Goal: Task Accomplishment & Management: Manage account settings

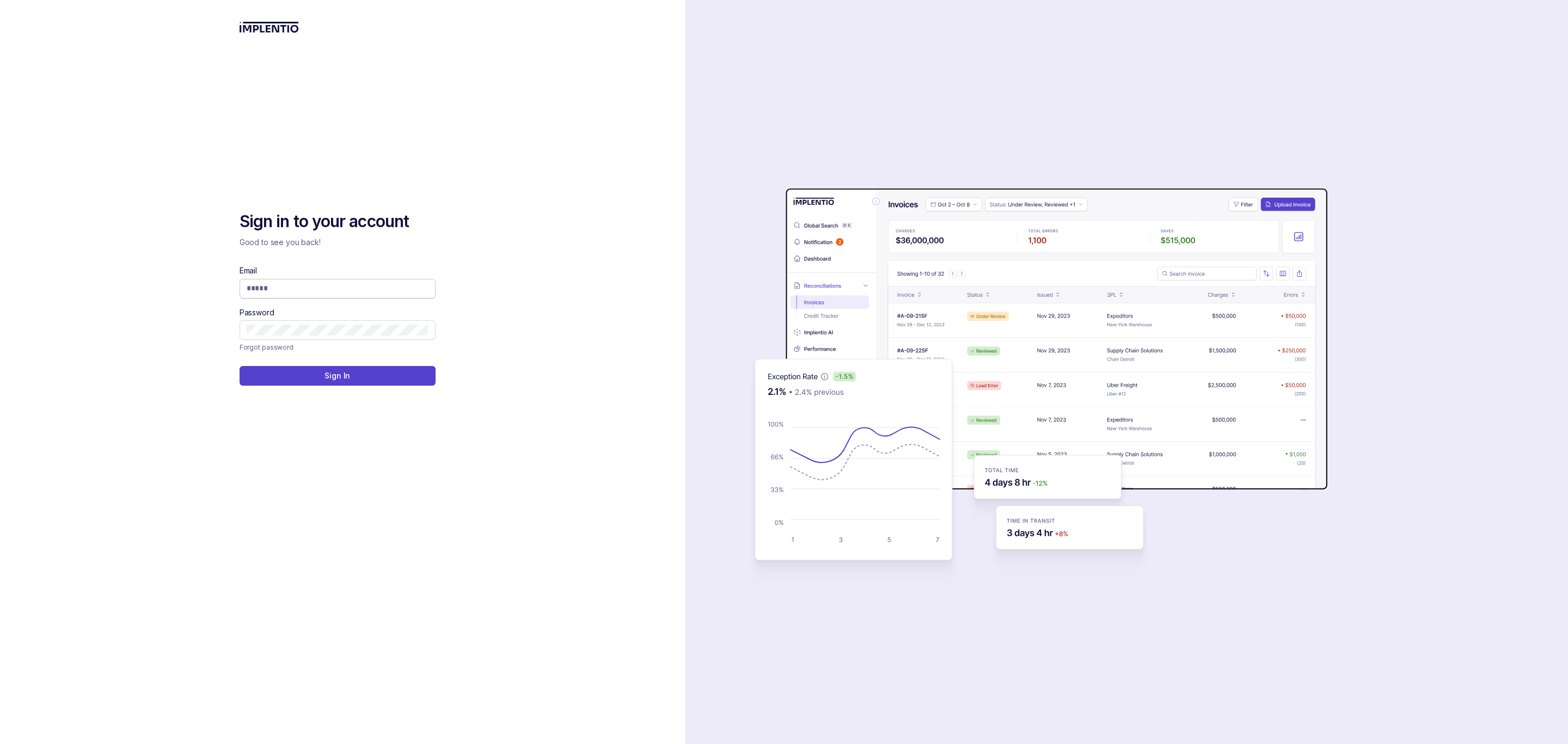
click at [350, 291] on input "Email" at bounding box center [337, 288] width 182 height 11
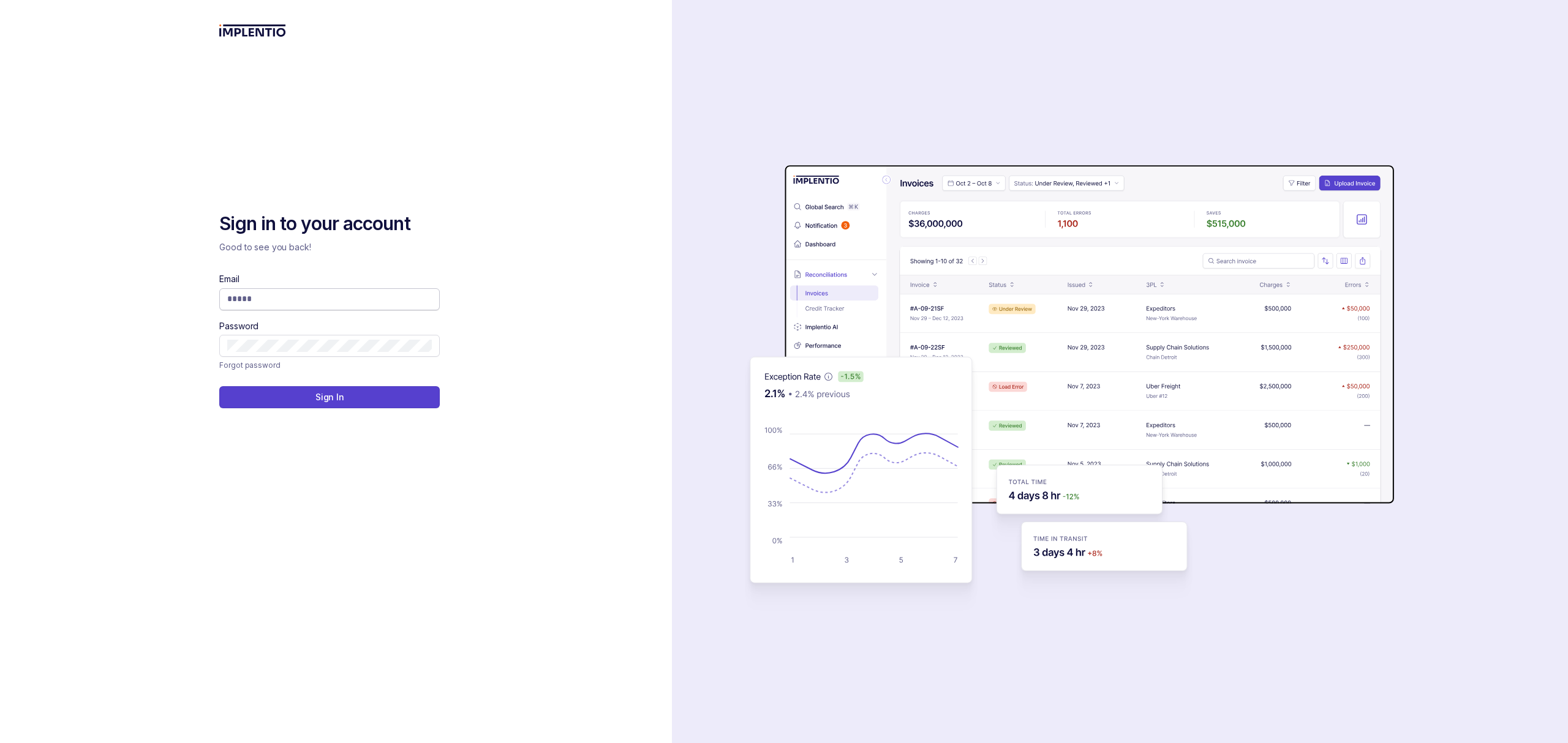
click at [353, 306] on span at bounding box center [329, 299] width 221 height 22
click at [355, 294] on input "Email" at bounding box center [329, 298] width 204 height 12
type input "**********"
